Goal: Information Seeking & Learning: Compare options

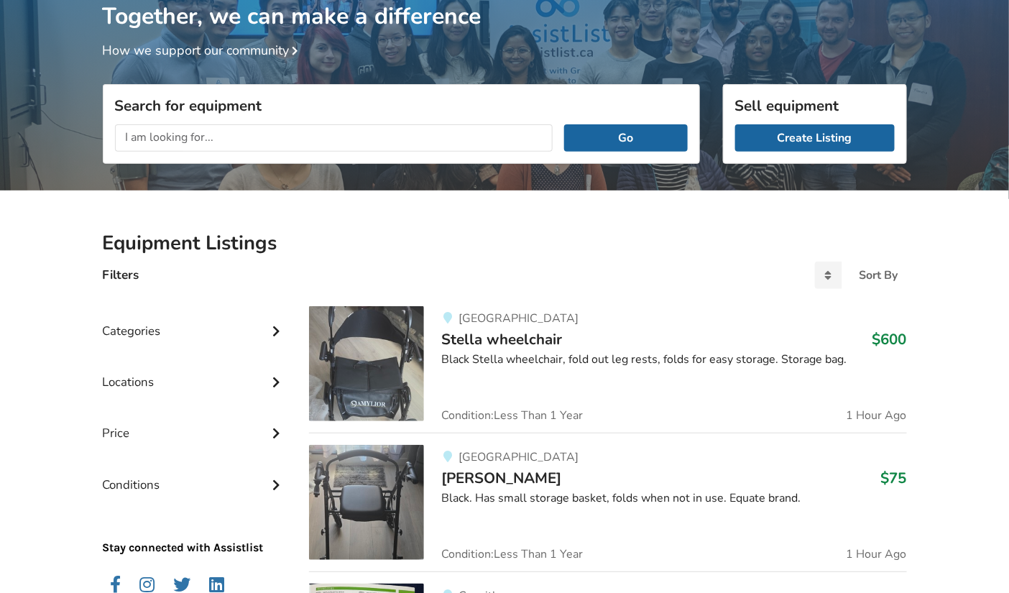
scroll to position [81, 0]
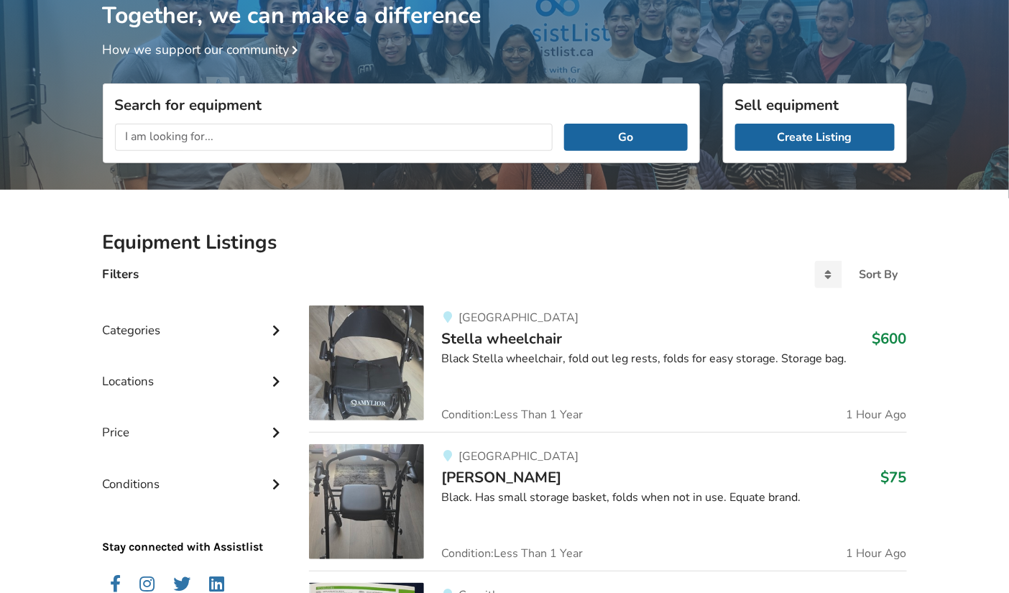
drag, startPoint x: 406, startPoint y: 350, endPoint x: 340, endPoint y: 350, distance: 66.1
drag, startPoint x: 340, startPoint y: 350, endPoint x: 652, endPoint y: 327, distance: 313.3
click at [652, 329] on h3 "Stella wheelchair $600" at bounding box center [673, 338] width 465 height 19
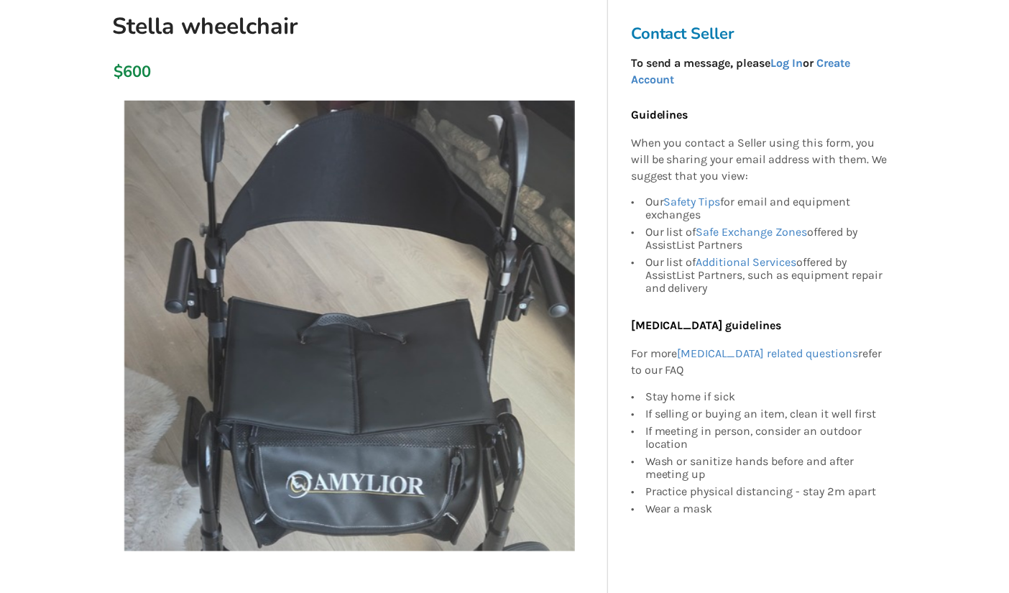
scroll to position [141, 0]
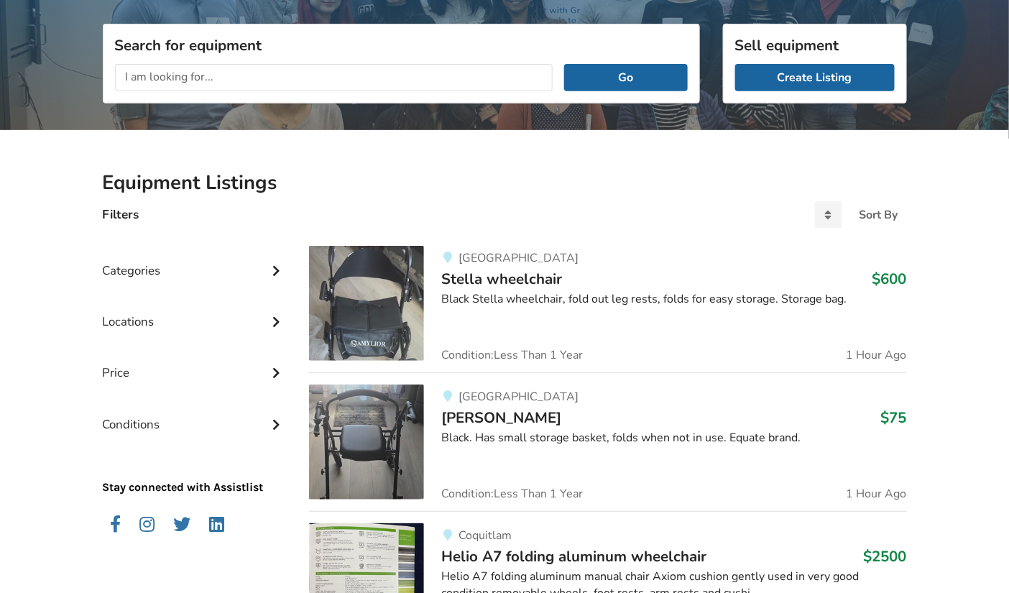
scroll to position [81, 0]
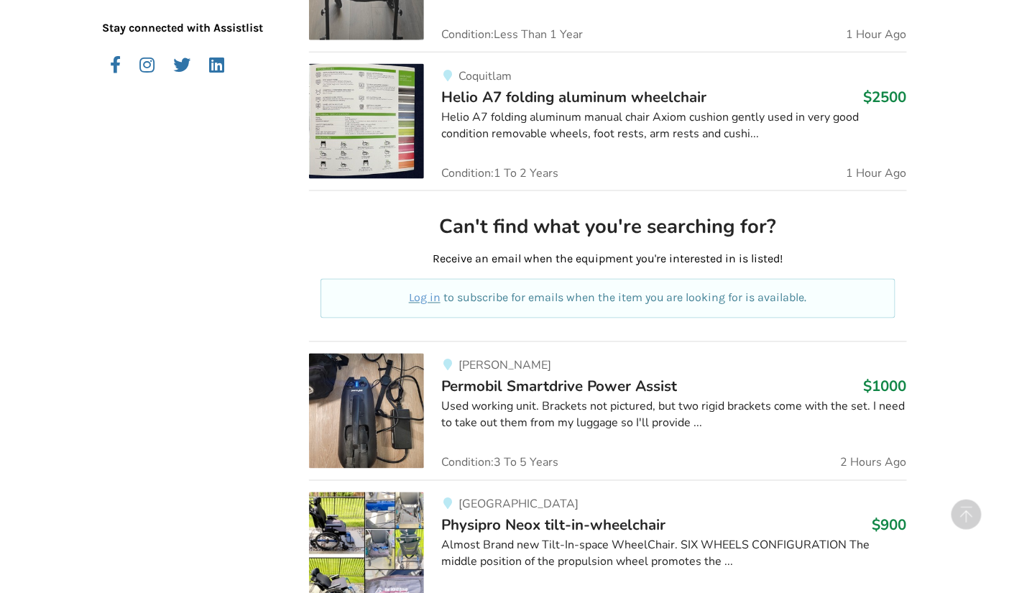
scroll to position [603, 0]
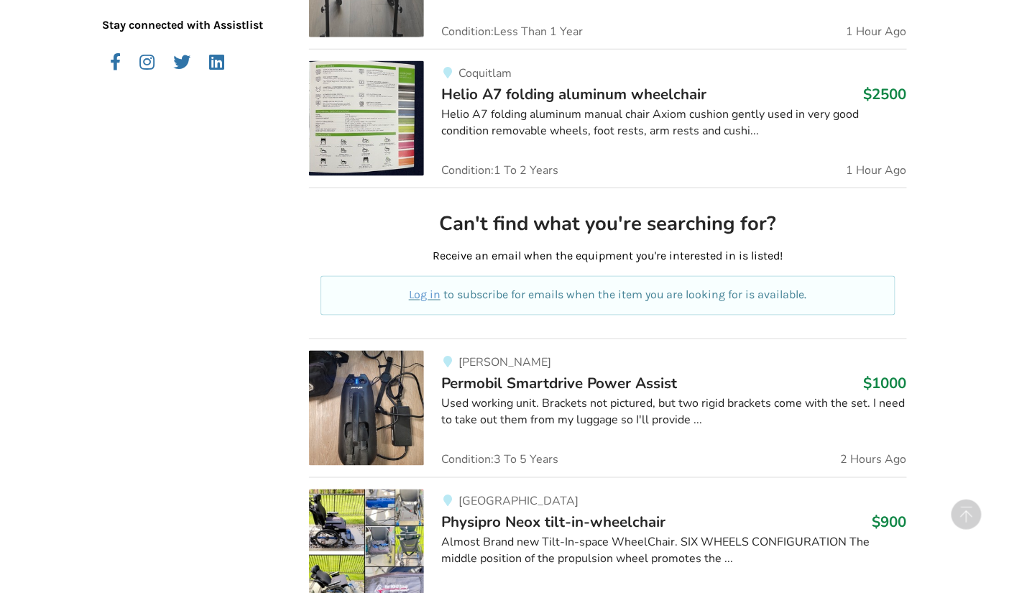
click at [539, 438] on div "[PERSON_NAME] Permobil Smartdrive Power Assist $1000 Used working unit. Bracket…" at bounding box center [665, 408] width 482 height 115
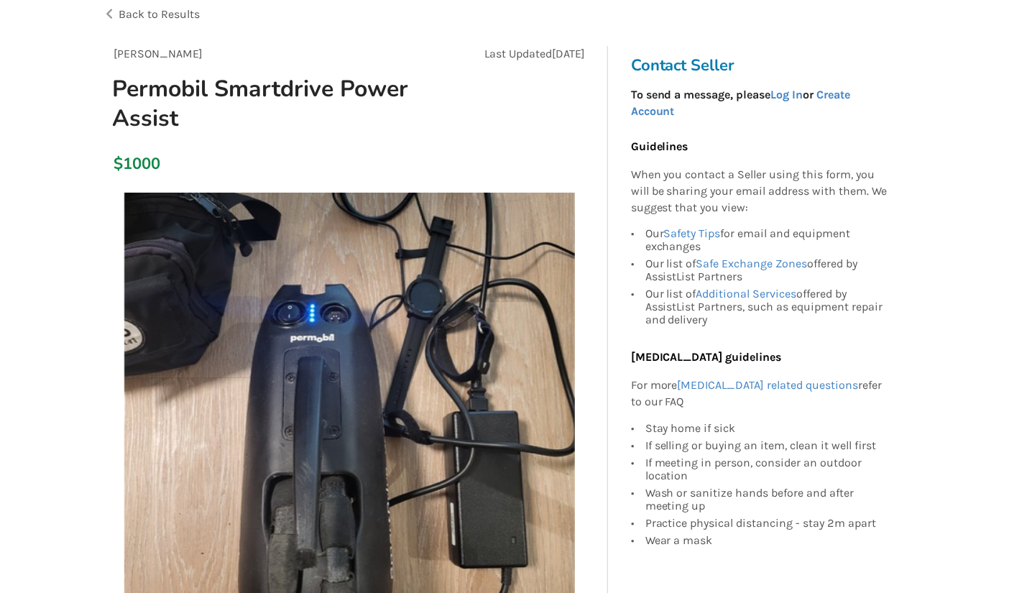
scroll to position [69, 0]
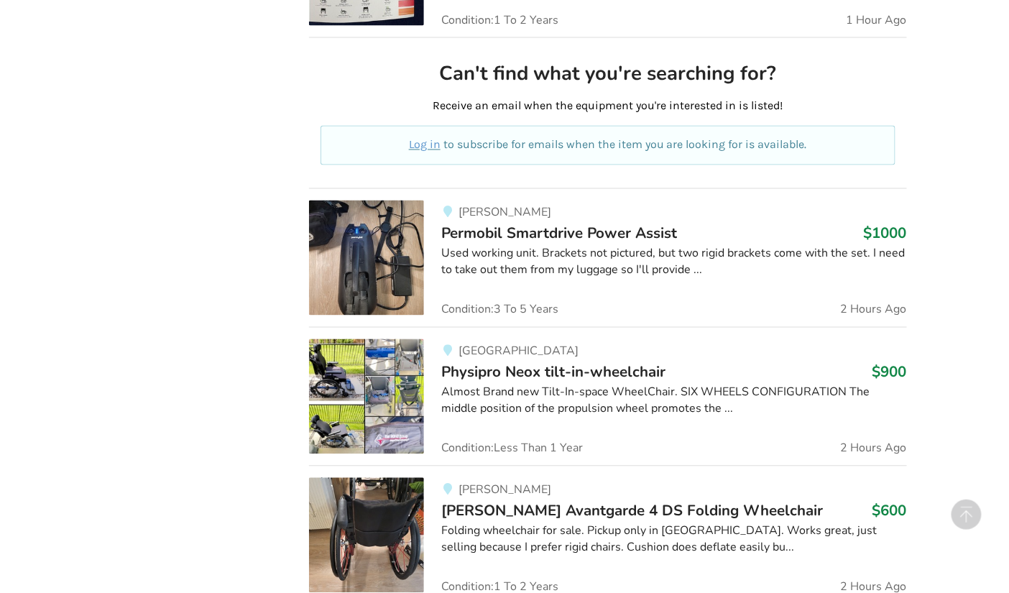
scroll to position [761, 0]
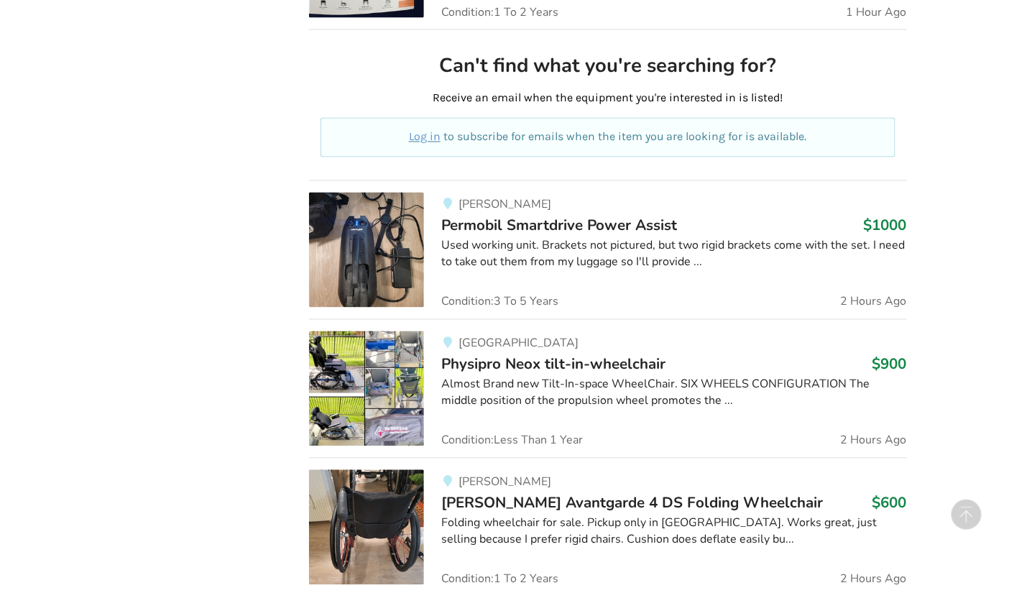
click at [508, 379] on div "Almost Brand new Tilt-In-space WheelChair. SIX WHEELS CONFIGURATION The middle …" at bounding box center [673, 392] width 465 height 33
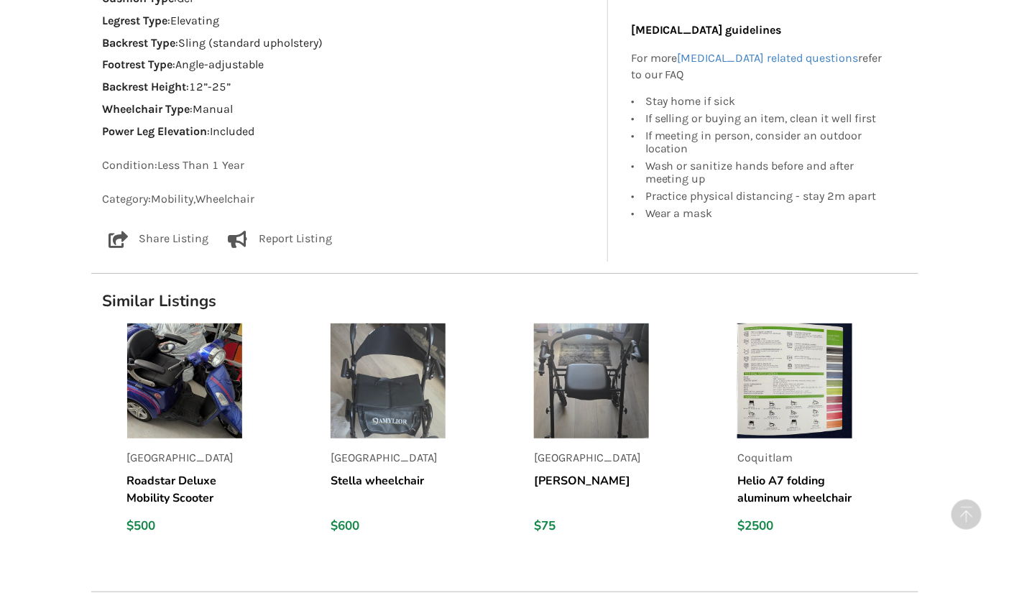
scroll to position [1763, 0]
click at [454, 436] on link "[PERSON_NAME] wheelchair $600" at bounding box center [420, 434] width 180 height 222
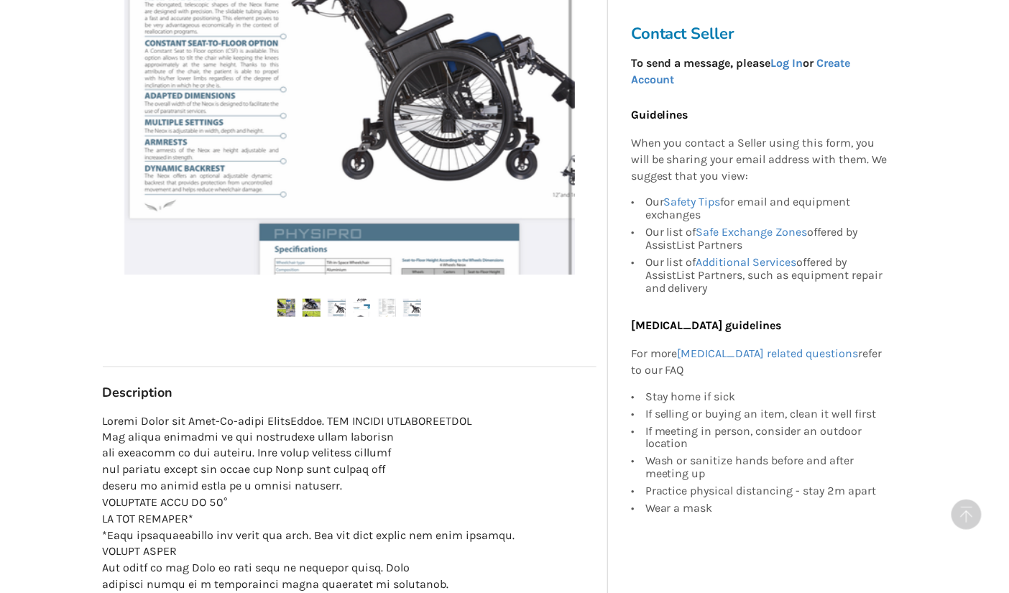
scroll to position [446, 0]
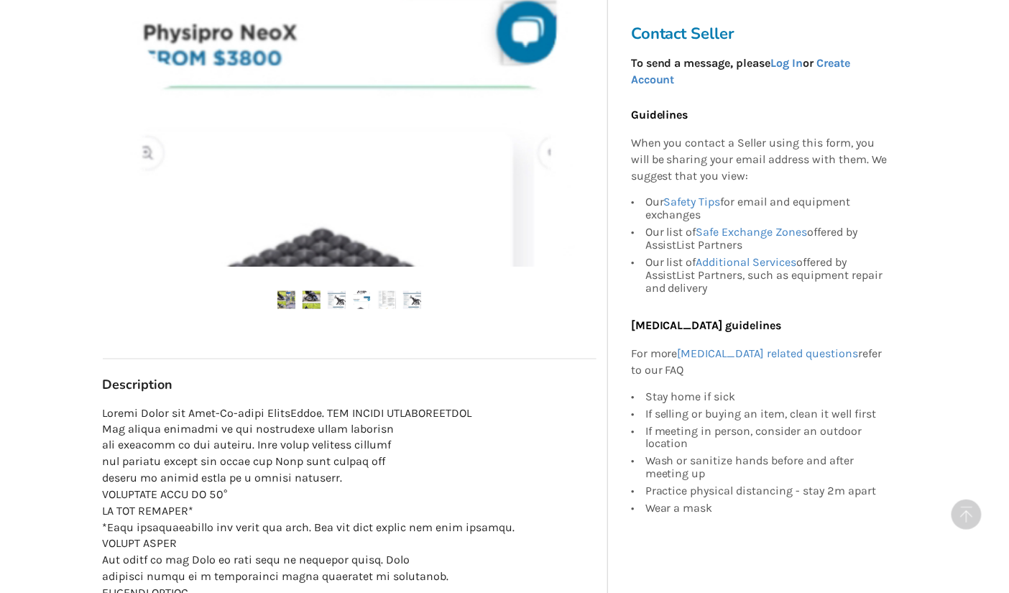
drag, startPoint x: 337, startPoint y: 300, endPoint x: 271, endPoint y: 348, distance: 81.3
click at [271, 348] on div "Maple Ridge Aug 11 Physipro Neox tilt-in-wheelchair $900" at bounding box center [349, 346] width 516 height 23
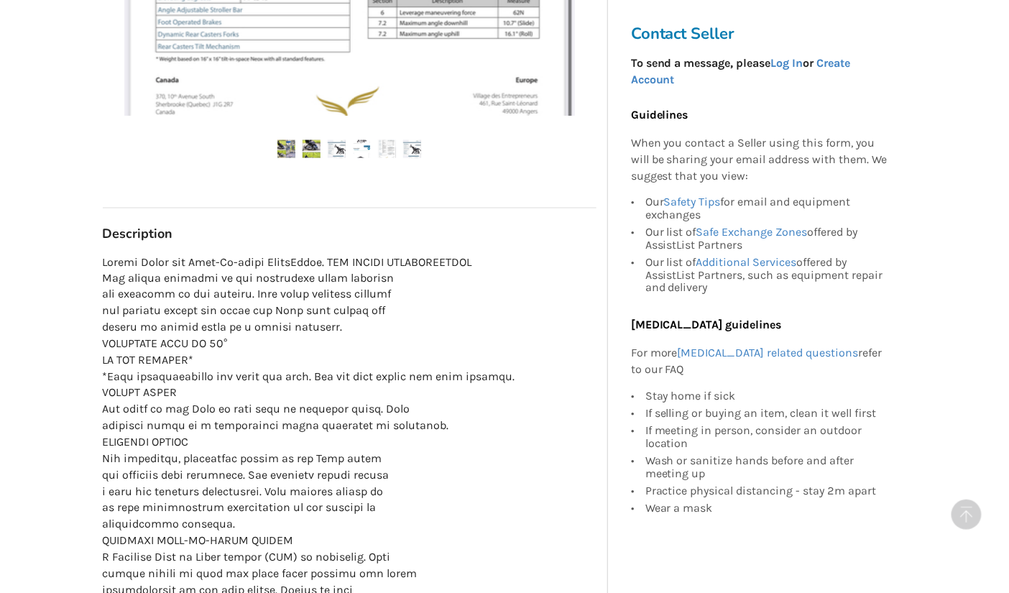
scroll to position [595, 0]
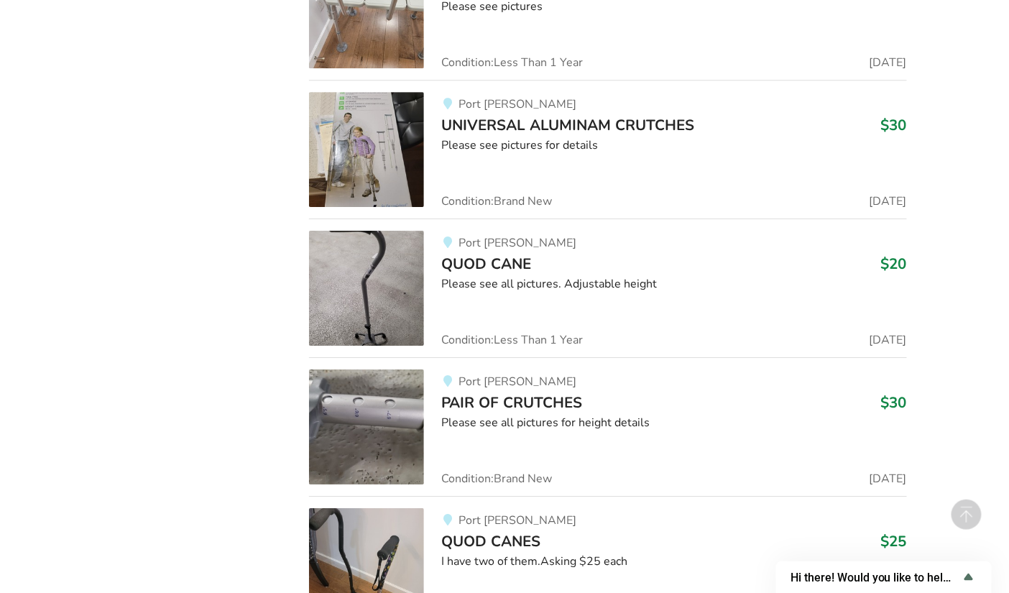
scroll to position [3237, 0]
